Goal: Task Accomplishment & Management: Manage account settings

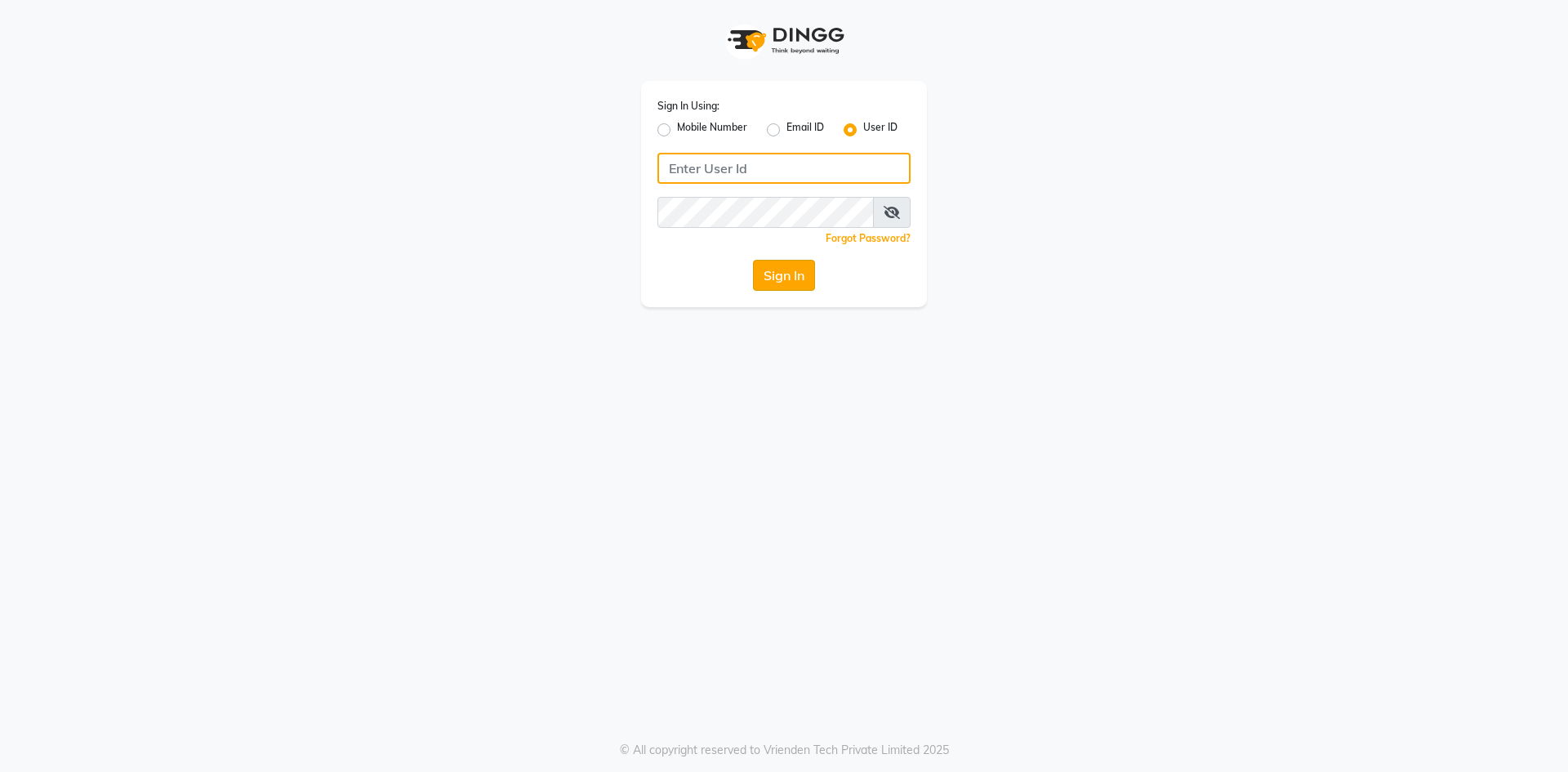
type input "7788994224"
click at [786, 283] on button "Sign In" at bounding box center [784, 275] width 62 height 31
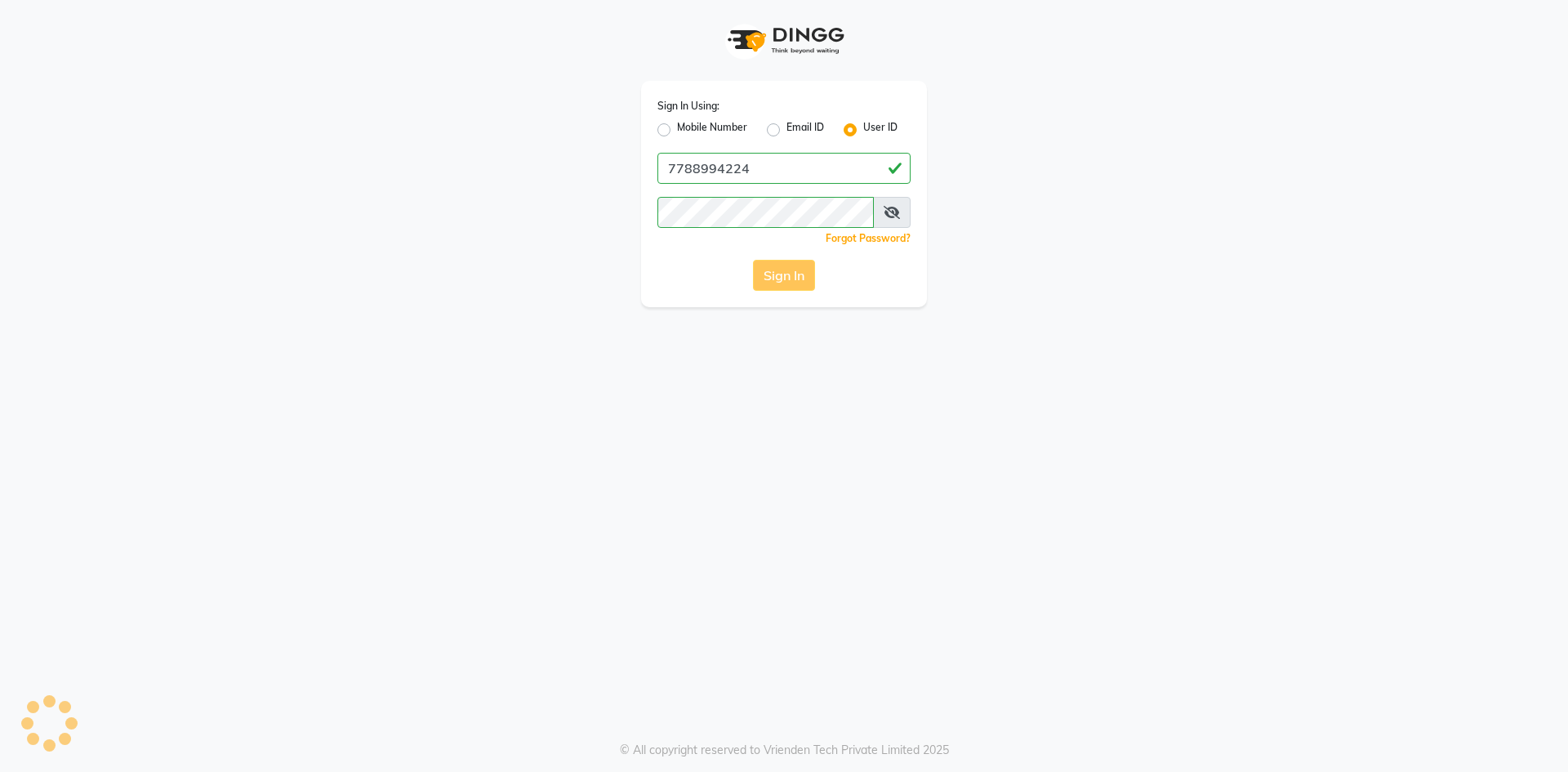
click at [786, 278] on div "Sign In" at bounding box center [784, 275] width 253 height 31
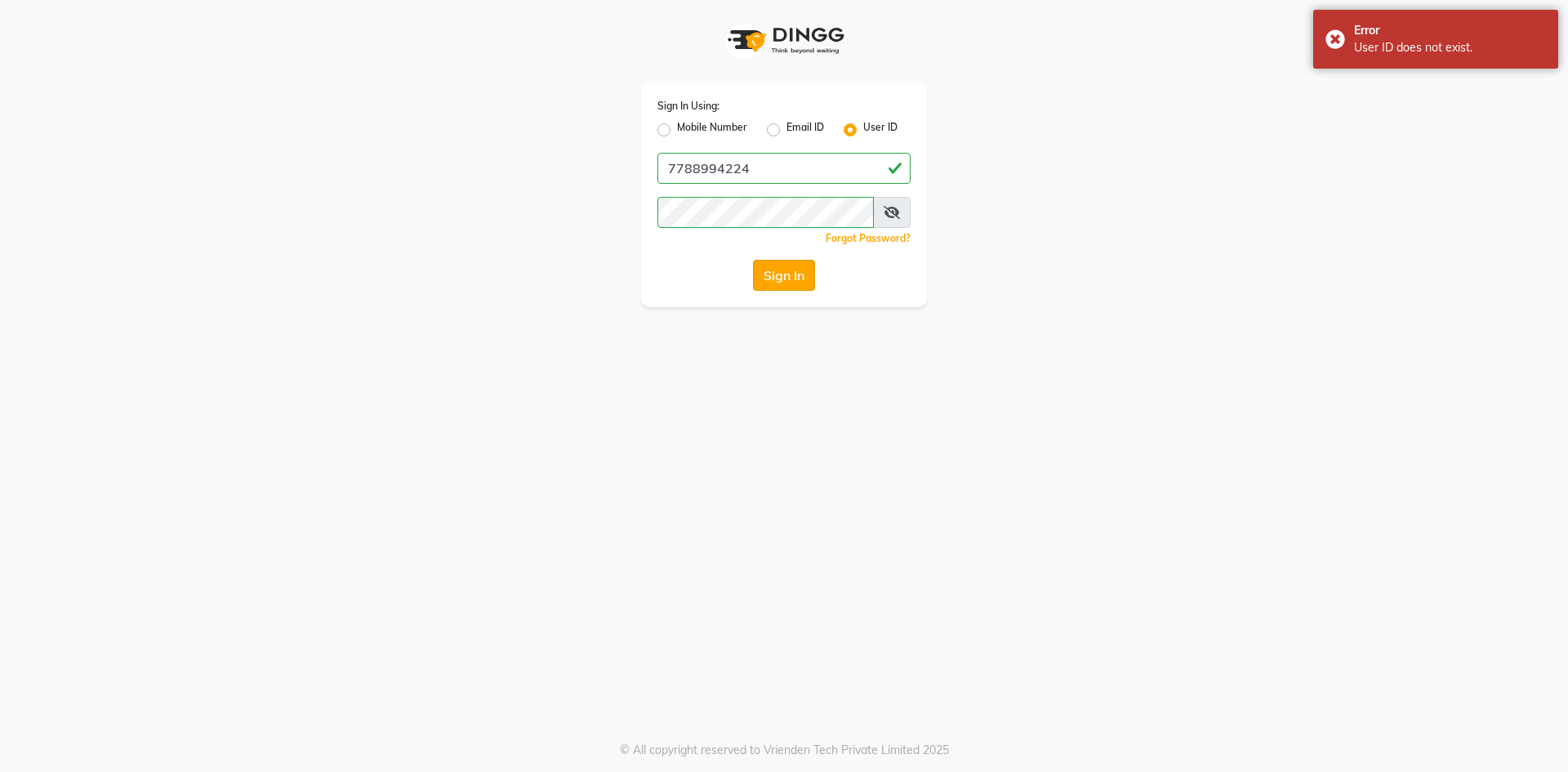
click at [785, 276] on button "Sign In" at bounding box center [784, 275] width 62 height 31
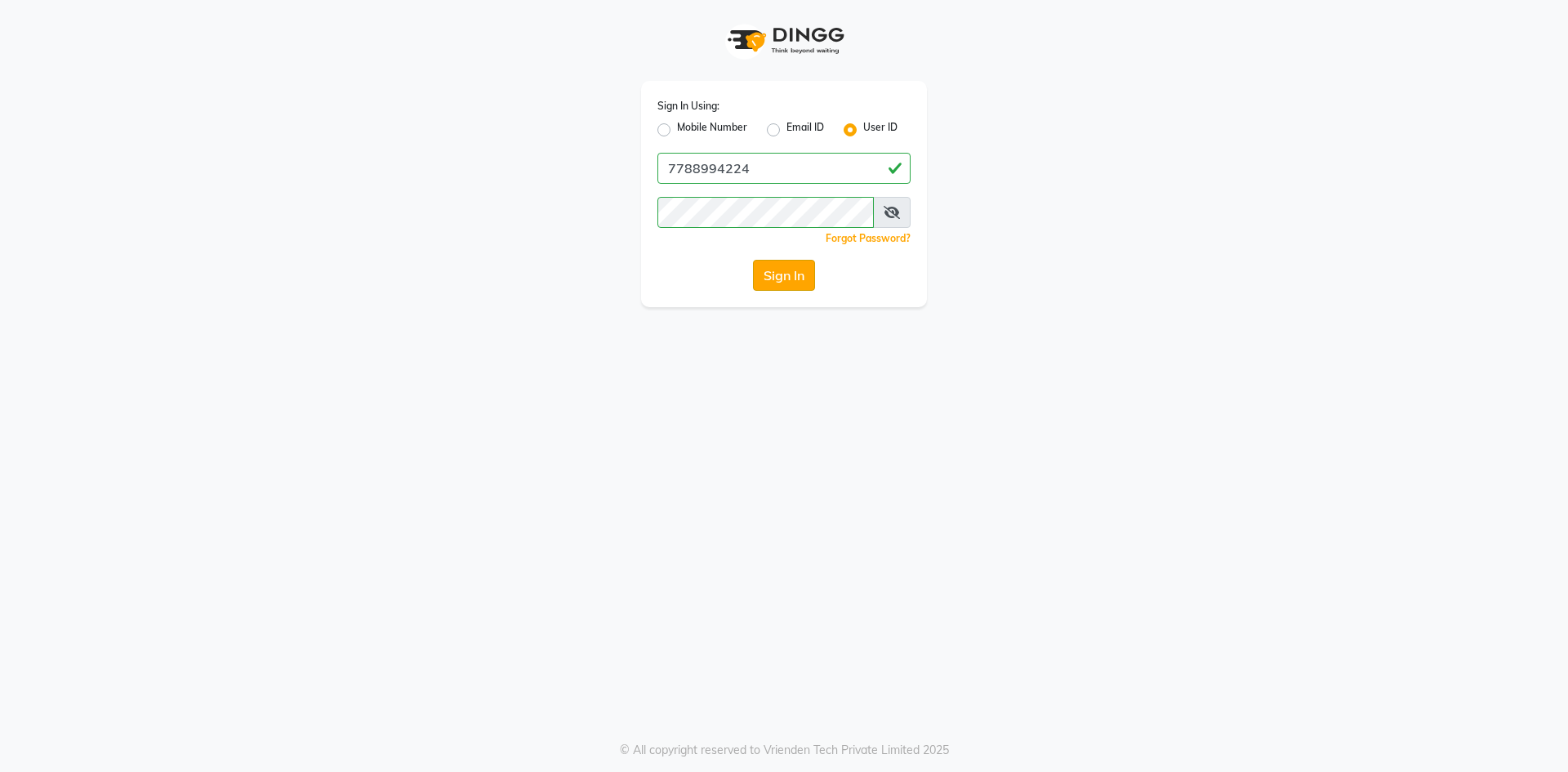
click at [778, 287] on button "Sign In" at bounding box center [784, 275] width 62 height 31
click at [657, 127] on div "Sign In Using: Mobile Number Email ID User ID 7788994224 Remember me Forgot Pas…" at bounding box center [784, 194] width 286 height 226
click at [678, 127] on label "Mobile Number" at bounding box center [712, 130] width 70 height 20
click at [678, 127] on input "Mobile Number" at bounding box center [683, 126] width 11 height 11
radio input "true"
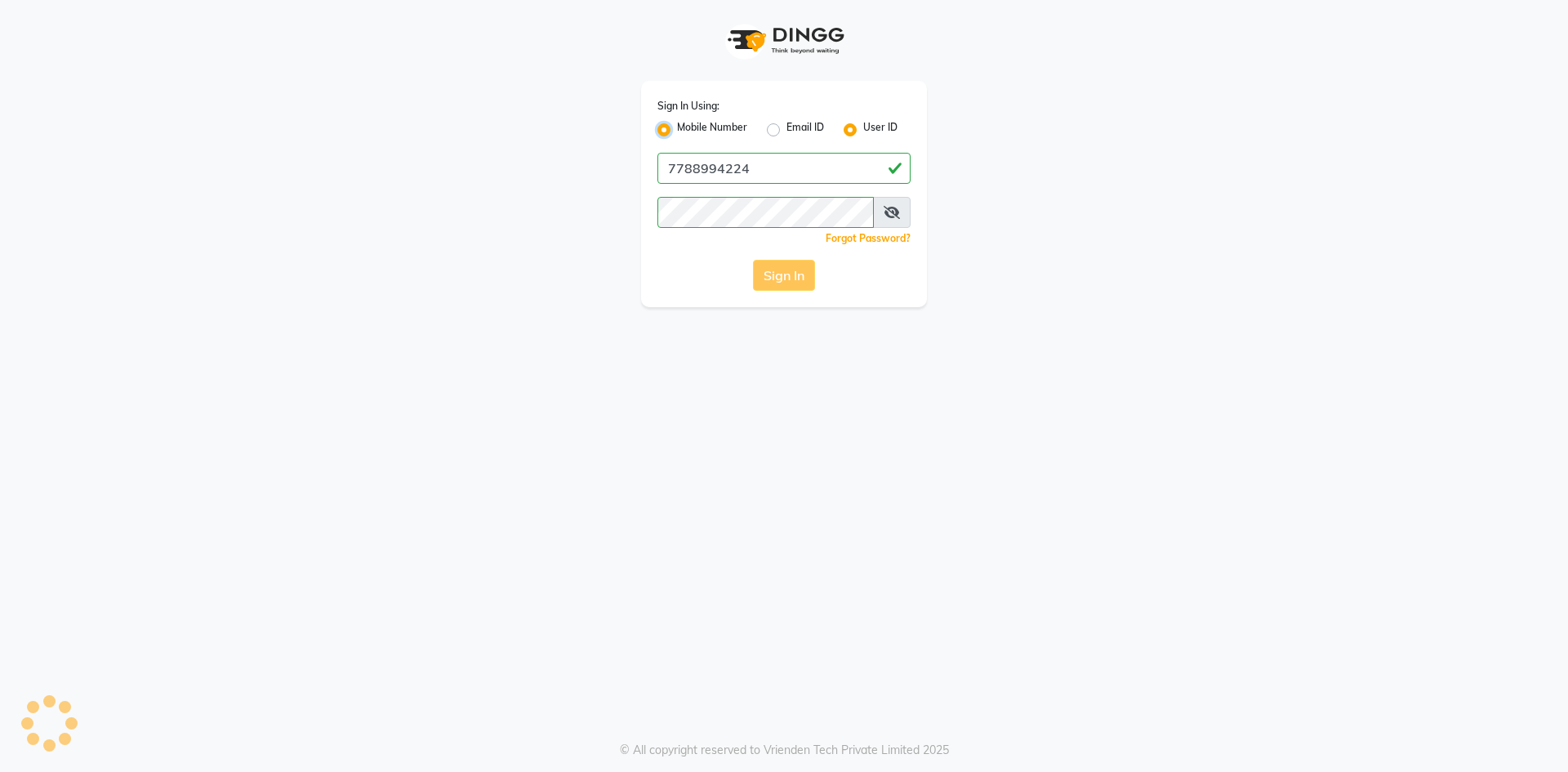
radio input "false"
click at [742, 176] on input "Username" at bounding box center [811, 168] width 199 height 31
type input "7788994224"
click at [764, 270] on div "Sign In" at bounding box center [784, 275] width 253 height 31
click at [767, 270] on div "Sign In" at bounding box center [784, 275] width 253 height 31
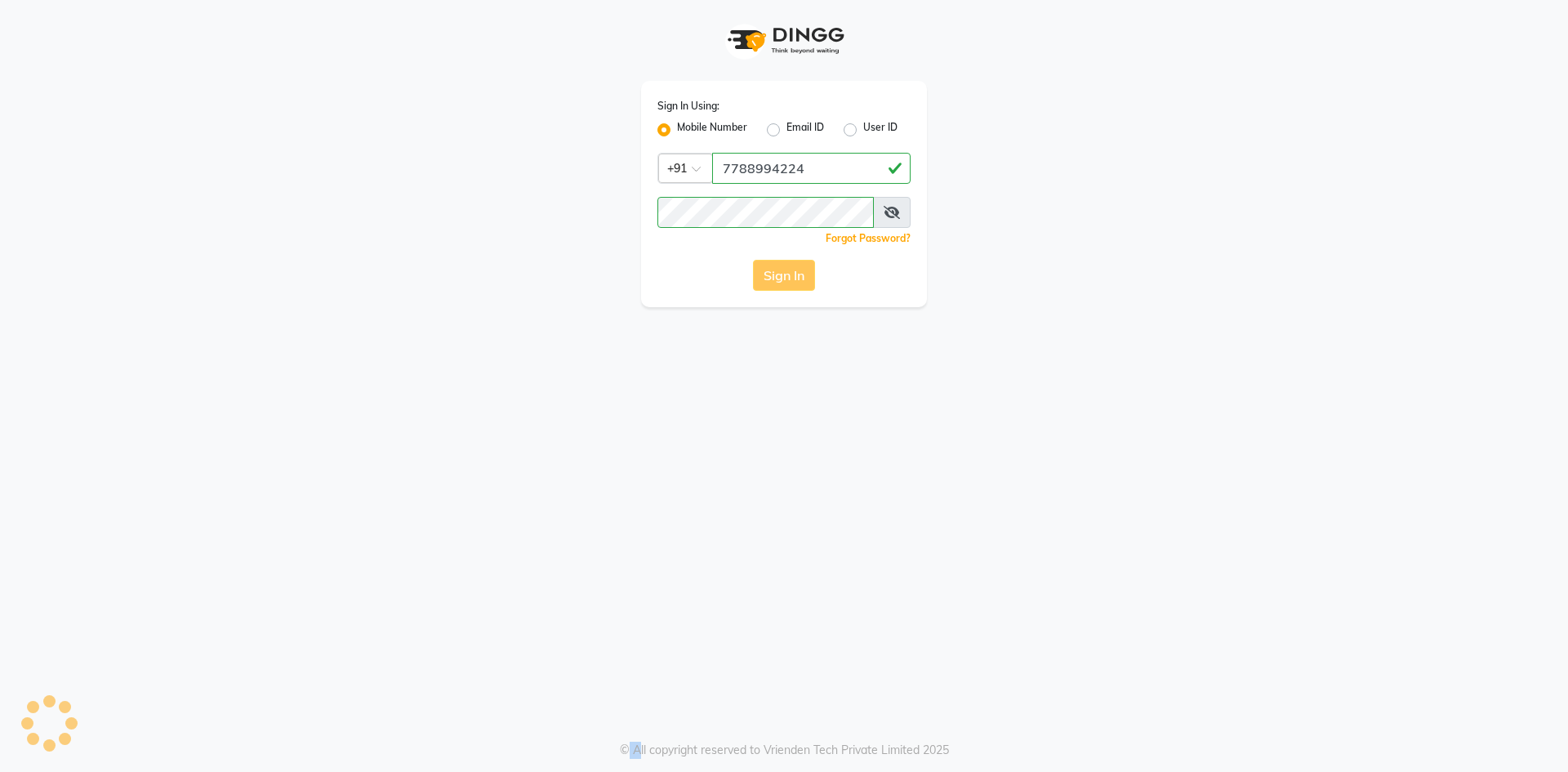
click at [767, 270] on div "Sign In" at bounding box center [784, 275] width 253 height 31
click at [787, 268] on button "Sign In" at bounding box center [784, 275] width 62 height 31
